Goal: Transaction & Acquisition: Purchase product/service

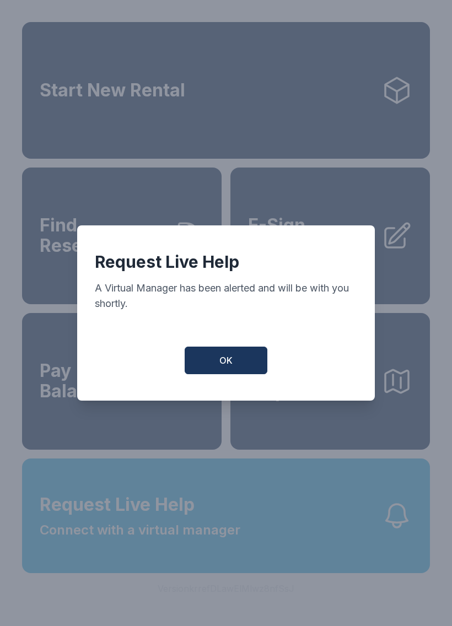
click at [224, 374] on button "OK" at bounding box center [226, 361] width 83 height 28
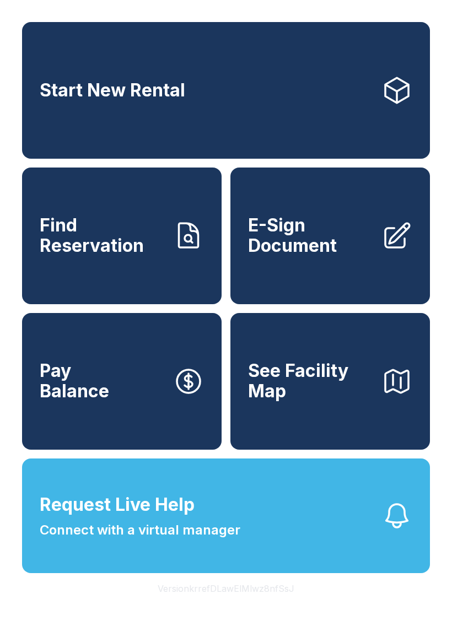
click at [256, 81] on link "Start New Rental" at bounding box center [226, 90] width 408 height 137
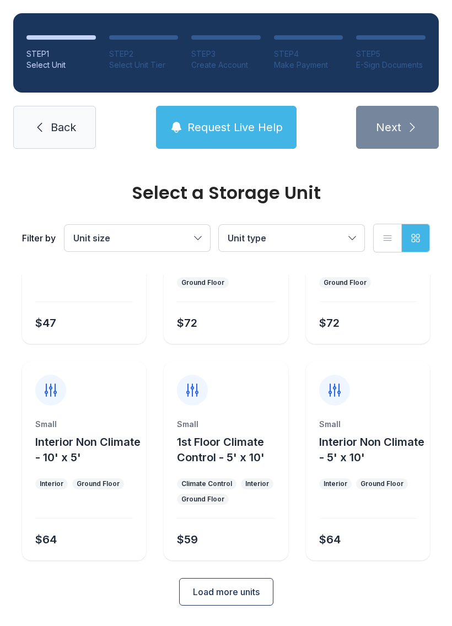
scroll to position [131, 0]
click at [236, 585] on button "Load more units" at bounding box center [226, 593] width 94 height 28
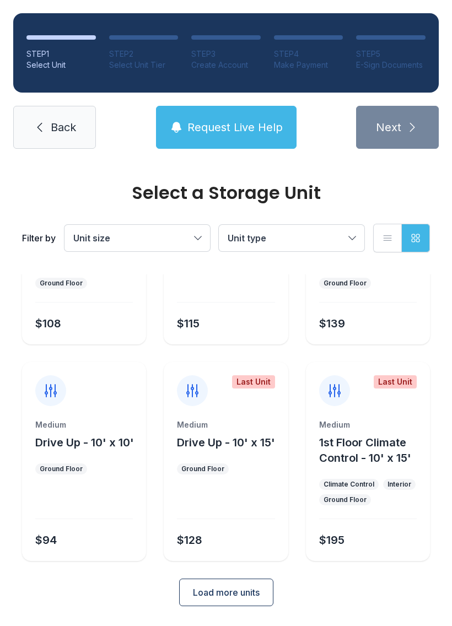
scroll to position [564, 0]
click at [400, 437] on span "1st Floor Climate Control - 10' x 15'" at bounding box center [365, 450] width 92 height 29
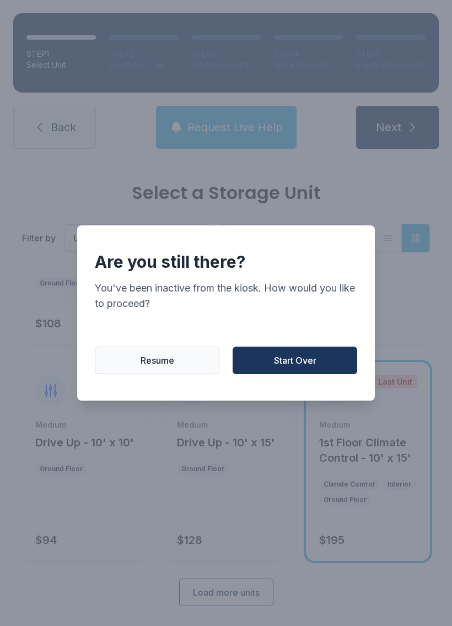
click at [286, 367] on span "Start Over" at bounding box center [295, 360] width 42 height 13
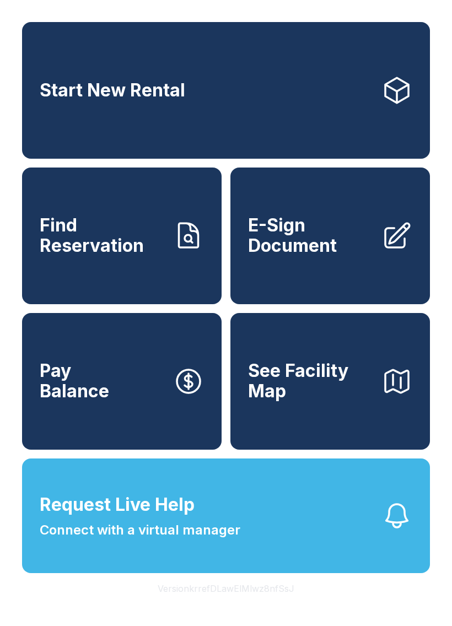
click at [309, 251] on span "E-Sign Document" at bounding box center [310, 235] width 125 height 40
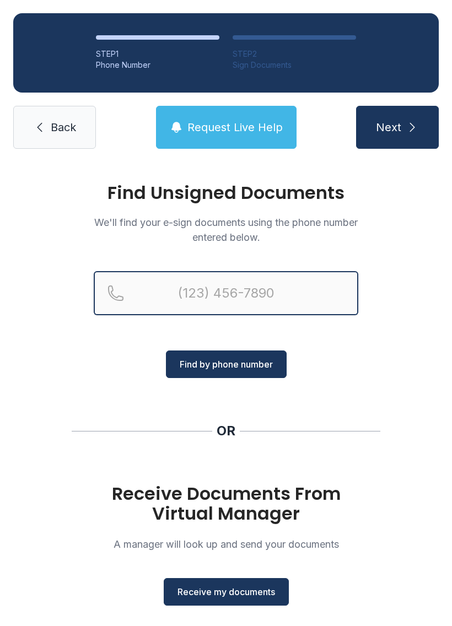
click at [212, 299] on input "Reservation phone number" at bounding box center [226, 293] width 265 height 44
type input "[PHONE_NUMBER]"
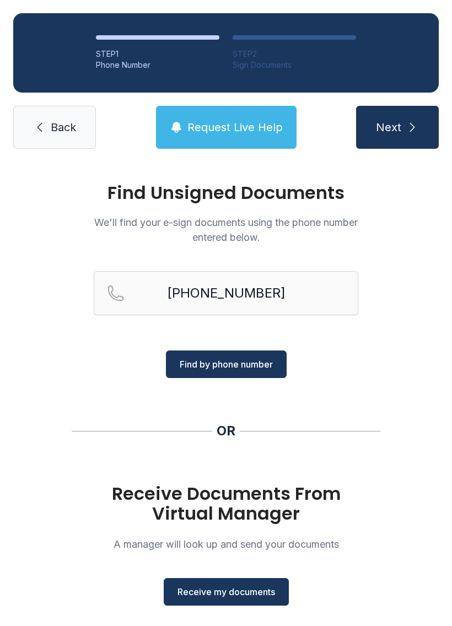
click at [236, 375] on button "Find by phone number" at bounding box center [226, 364] width 121 height 28
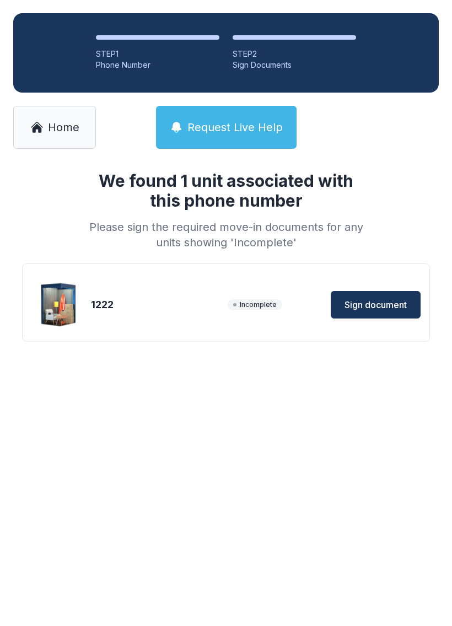
click at [381, 307] on span "Sign document" at bounding box center [375, 304] width 62 height 13
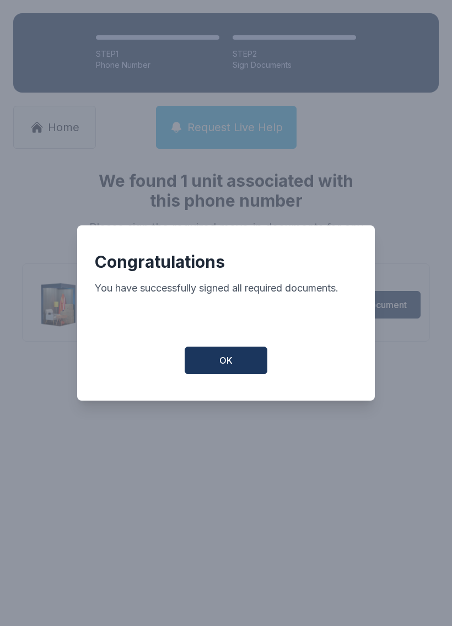
click at [229, 365] on span "OK" at bounding box center [225, 360] width 13 height 13
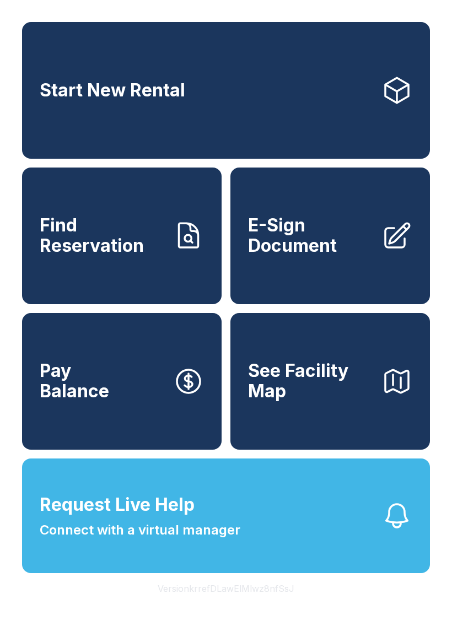
click at [129, 411] on button "Pay Balance" at bounding box center [121, 381] width 199 height 137
